Goal: Navigation & Orientation: Find specific page/section

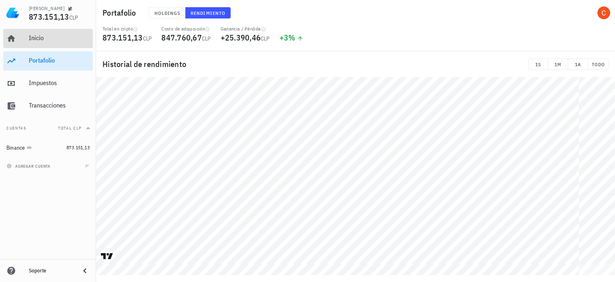
click at [41, 44] on div "Inicio" at bounding box center [59, 38] width 61 height 18
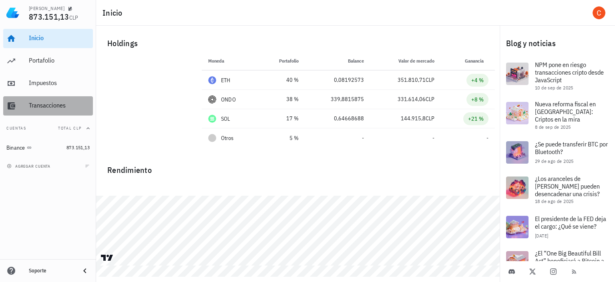
click at [50, 107] on div "Transacciones" at bounding box center [59, 105] width 61 height 8
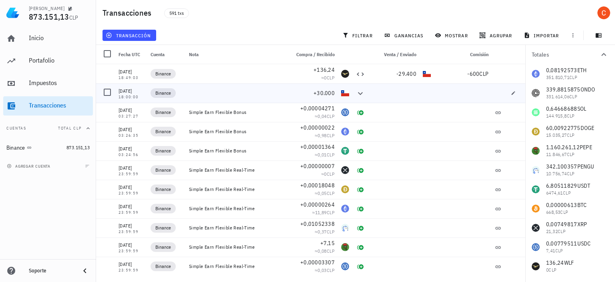
click at [201, 94] on div at bounding box center [236, 92] width 101 height 19
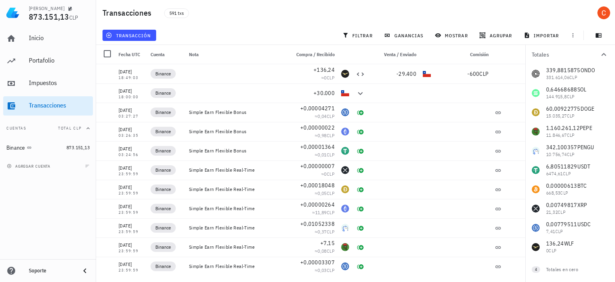
click at [562, 248] on div "0,08192573 ETH 351.810,71 CLP 339,8815875 ONDO 331.614,06 CLP 0,64668688 SOL 14…" at bounding box center [570, 150] width 90 height 211
click at [533, 269] on span "4" at bounding box center [536, 269] width 8 height 6
click at [551, 272] on div "Totales en cero" at bounding box center [569, 269] width 46 height 7
click at [604, 270] on div at bounding box center [604, 269] width 14 height 14
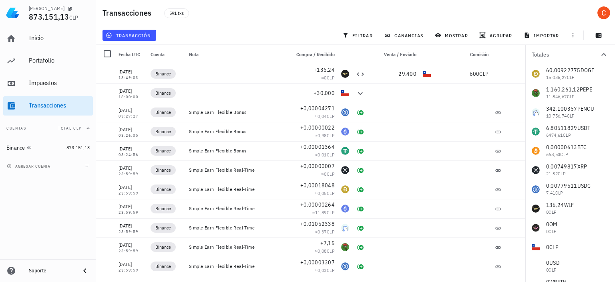
scroll to position [96, 0]
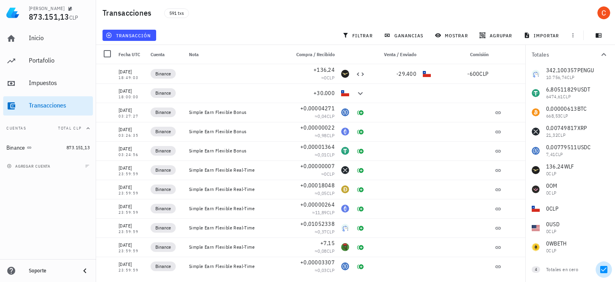
click at [603, 271] on div at bounding box center [604, 269] width 14 height 14
checkbox input "false"
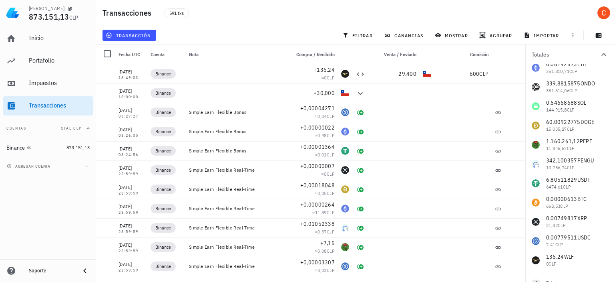
scroll to position [0, 0]
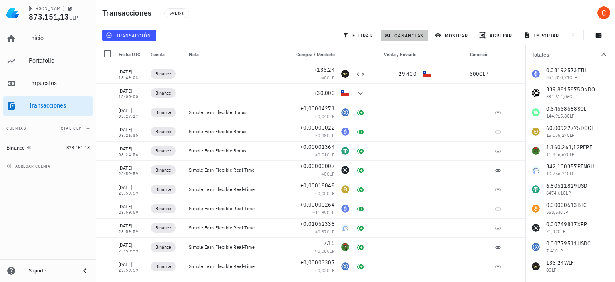
click at [403, 38] on span "ganancias" at bounding box center [405, 35] width 38 height 6
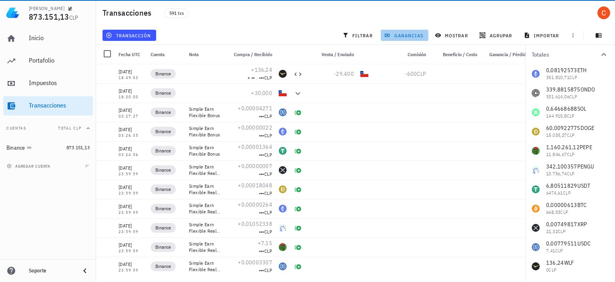
click at [401, 36] on span "ganancias" at bounding box center [405, 35] width 38 height 6
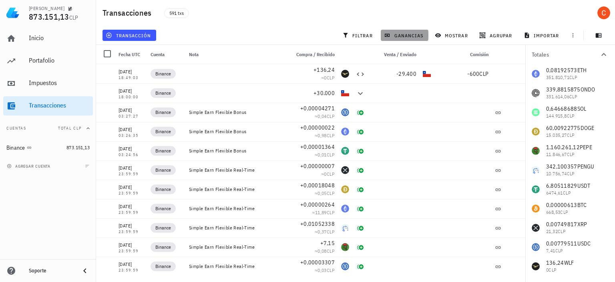
click at [401, 36] on span "ganancias" at bounding box center [405, 35] width 38 height 6
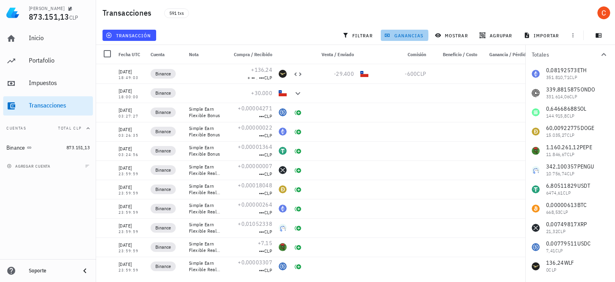
click at [401, 36] on span "ganancias" at bounding box center [405, 35] width 38 height 6
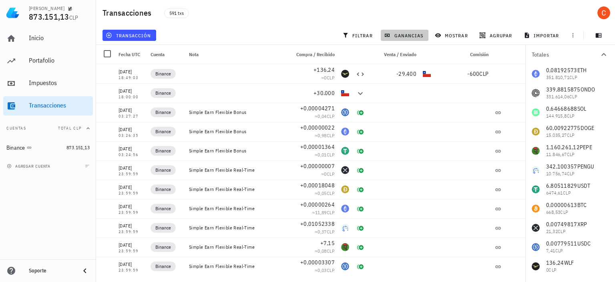
click at [401, 36] on span "ganancias" at bounding box center [405, 35] width 38 height 6
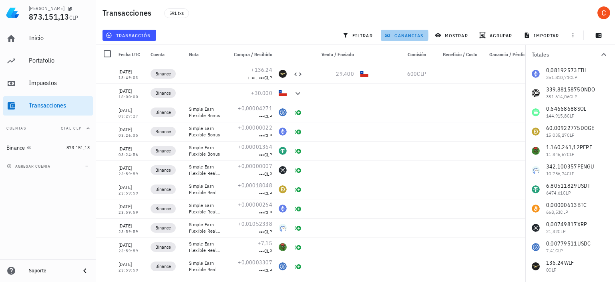
click at [401, 36] on span "ganancias" at bounding box center [405, 35] width 38 height 6
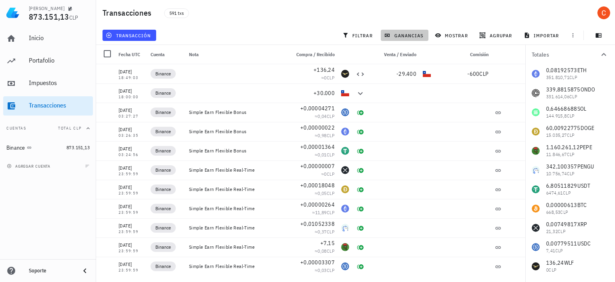
click at [401, 36] on span "ganancias" at bounding box center [405, 35] width 38 height 6
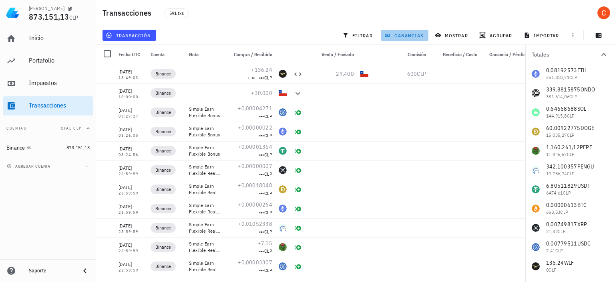
click at [401, 36] on span "ganancias" at bounding box center [405, 35] width 38 height 6
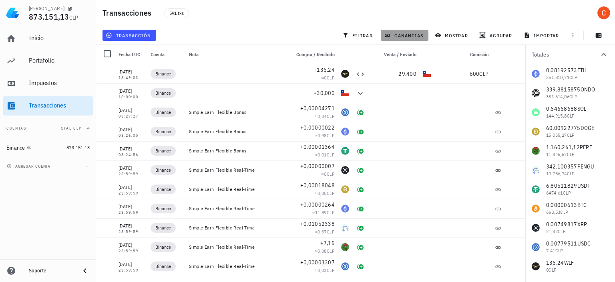
click at [401, 36] on span "ganancias" at bounding box center [405, 35] width 38 height 6
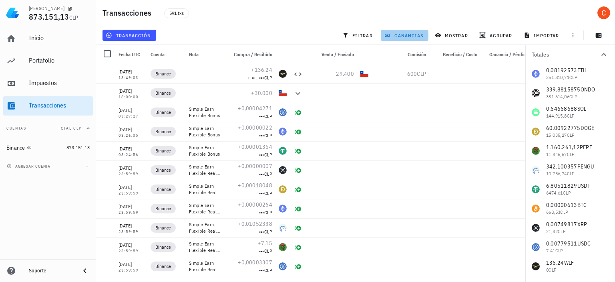
click at [401, 36] on span "ganancias" at bounding box center [405, 35] width 38 height 6
